Goal: Submit feedback/report problem

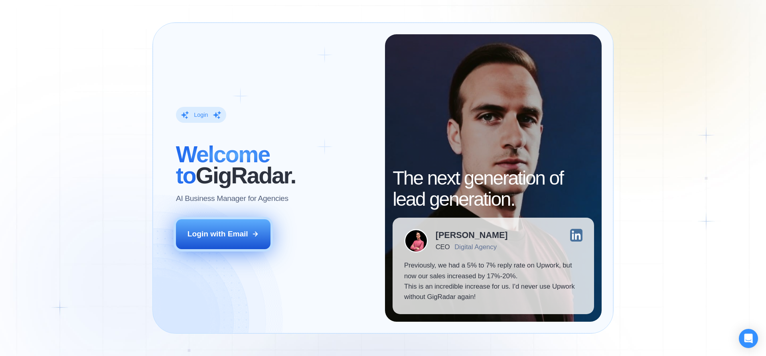
click at [202, 230] on div "Login with Email" at bounding box center [218, 234] width 61 height 10
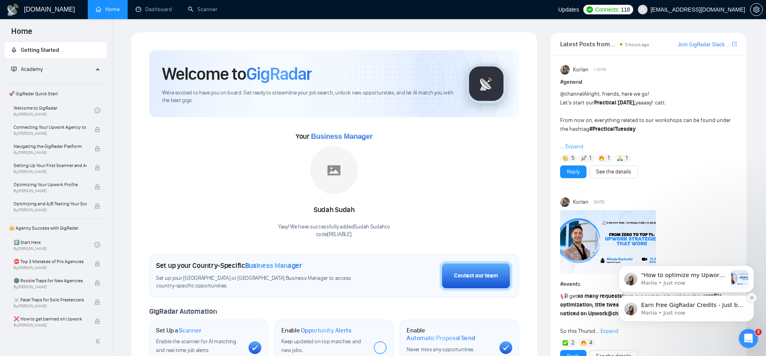
click at [751, 297] on icon "Dismiss notification" at bounding box center [752, 298] width 4 height 4
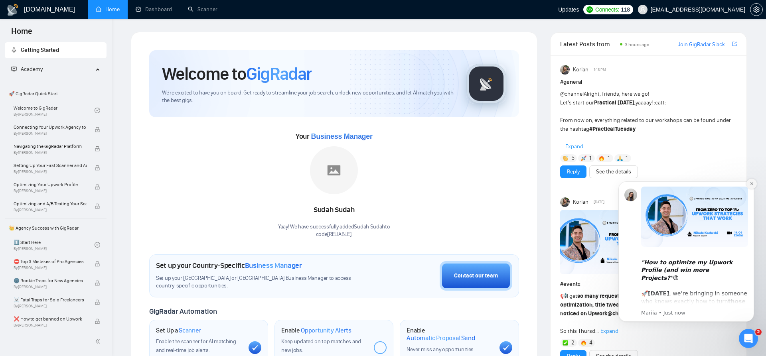
click at [753, 184] on icon "Dismiss notification" at bounding box center [752, 184] width 4 height 4
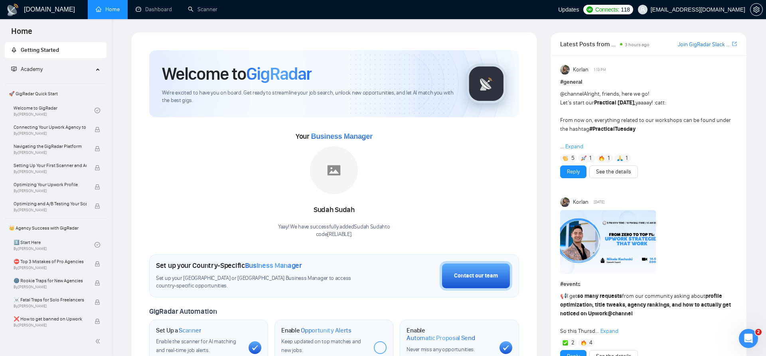
click at [748, 341] on icon "Open Intercom Messenger" at bounding box center [748, 338] width 13 height 13
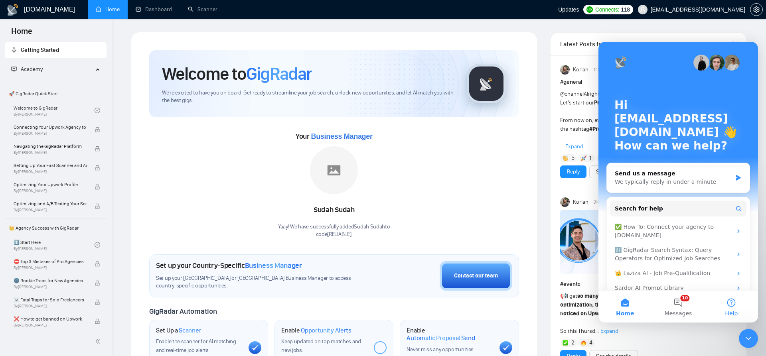
click at [731, 305] on button "Help" at bounding box center [731, 307] width 53 height 32
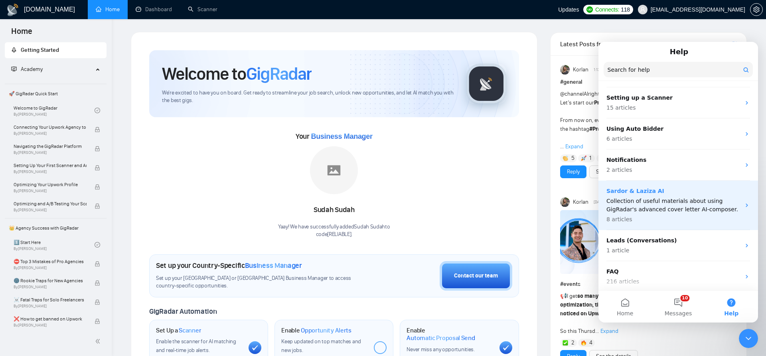
scroll to position [113, 0]
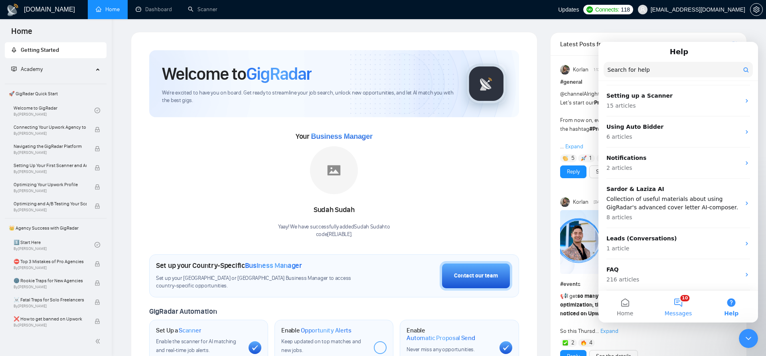
click at [684, 296] on button "10 Messages" at bounding box center [678, 307] width 53 height 32
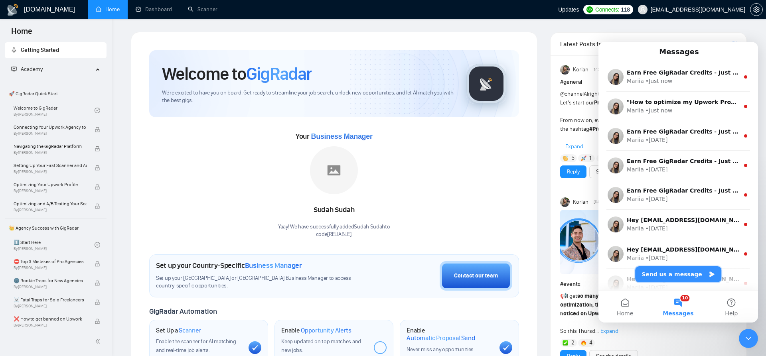
click at [676, 273] on button "Send us a message" at bounding box center [678, 275] width 86 height 16
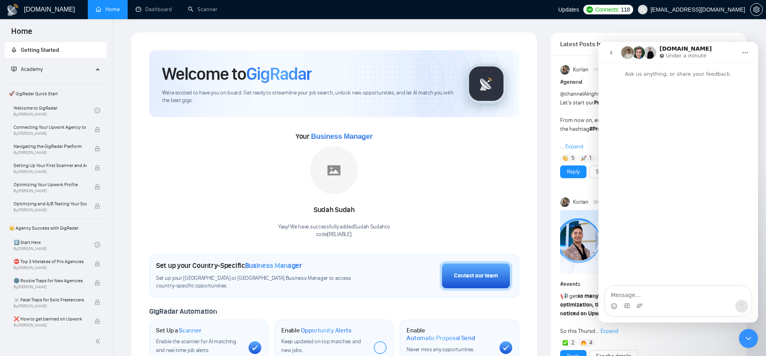
click at [648, 294] on textarea "Message…" at bounding box center [678, 293] width 146 height 14
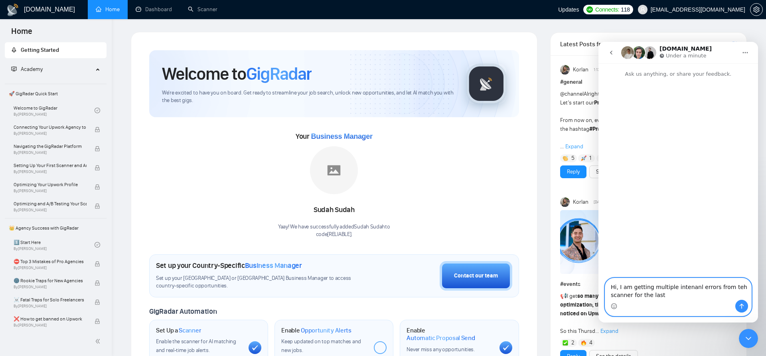
click at [615, 298] on textarea "Hi, I am getting multiple intenanl errors from teh scanner for the last" at bounding box center [678, 290] width 146 height 22
click at [670, 297] on textarea "Hi, I am getting multiple intenanl errors from teh scanner for the last" at bounding box center [678, 290] width 146 height 22
click at [660, 291] on textarea "Hi, I am getting multiple intenanl errors from teh scanner for the last week or…" at bounding box center [678, 290] width 146 height 22
click at [680, 290] on textarea "Hi, I am getting multiple intenanl errors from teh scanner for the last week or…" at bounding box center [678, 290] width 146 height 22
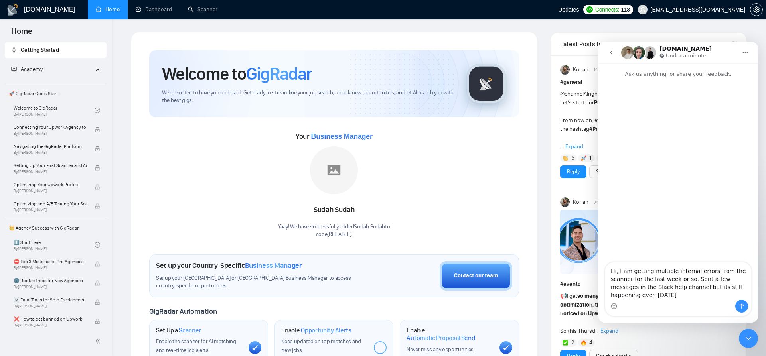
click at [648, 301] on div "Intercom messenger" at bounding box center [678, 306] width 146 height 13
click at [634, 296] on textarea "Hi, I am getting multiple internal errors from the scanner for the last week or…" at bounding box center [678, 282] width 146 height 38
paste textarea "[URL][DOMAIN_NAME]"
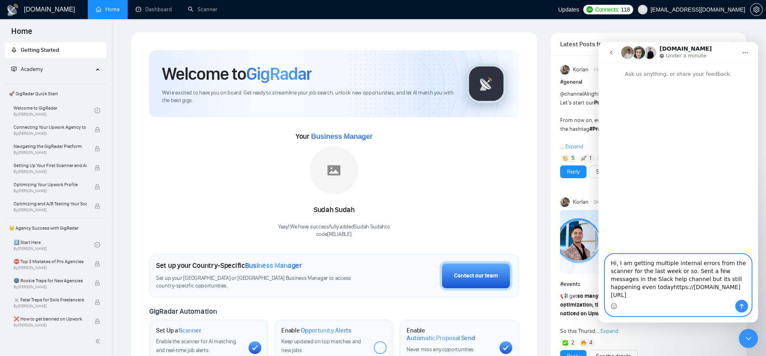
click at [626, 285] on textarea "Hi, I am getting multiple internal errors from the scanner for the last week or…" at bounding box center [678, 277] width 146 height 45
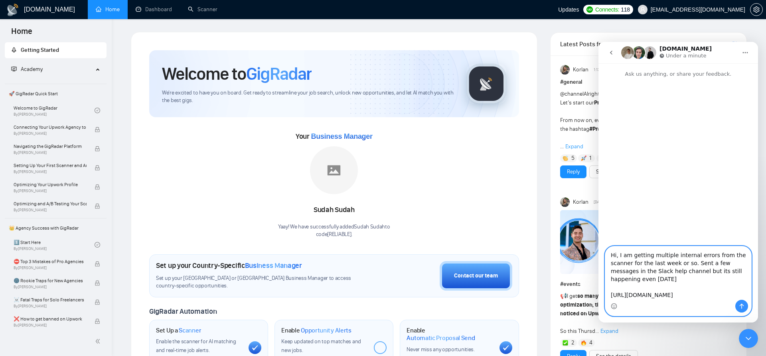
click at [627, 285] on textarea "Hi, I am getting multiple internal errors from the scanner for the last week or…" at bounding box center [678, 273] width 146 height 53
click at [692, 298] on textarea "Hi, I am getting multiple internal errors from the scanner for the last week or…" at bounding box center [678, 273] width 146 height 53
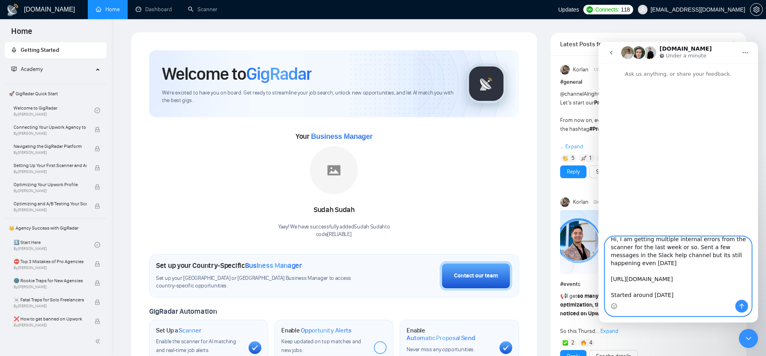
type textarea "Hi, I am getting multiple internal errors from the scanner for the last week or…"
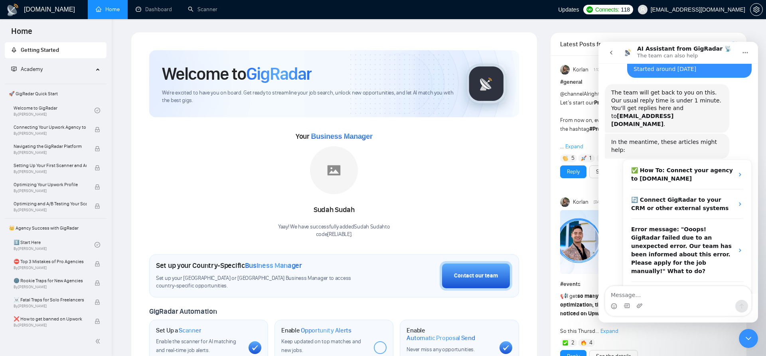
scroll to position [83, 0]
click at [637, 295] on textarea "Message…" at bounding box center [678, 293] width 146 height 14
